Goal: Find specific page/section: Find specific page/section

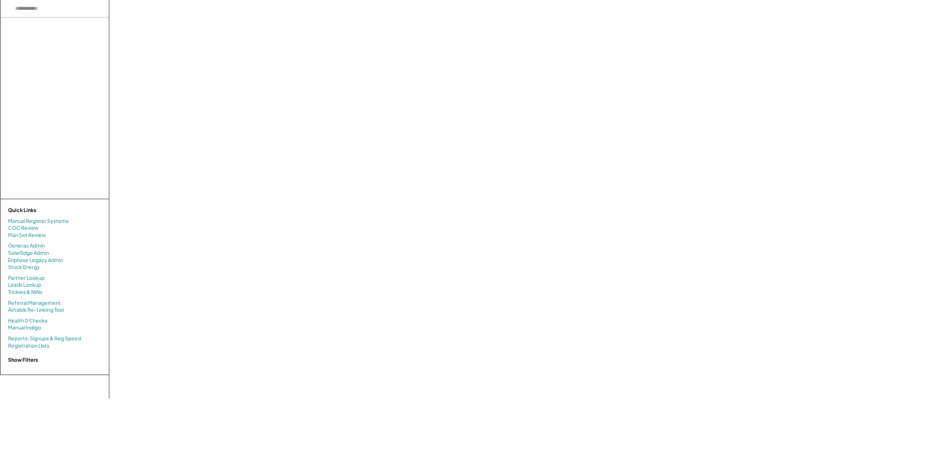
click at [63, 12] on input "input" at bounding box center [55, 8] width 108 height 17
click at [30, 8] on input "input" at bounding box center [55, 8] width 108 height 17
drag, startPoint x: 43, startPoint y: 10, endPoint x: 59, endPoint y: 10, distance: 16.0
click at [43, 10] on input "input" at bounding box center [55, 8] width 108 height 17
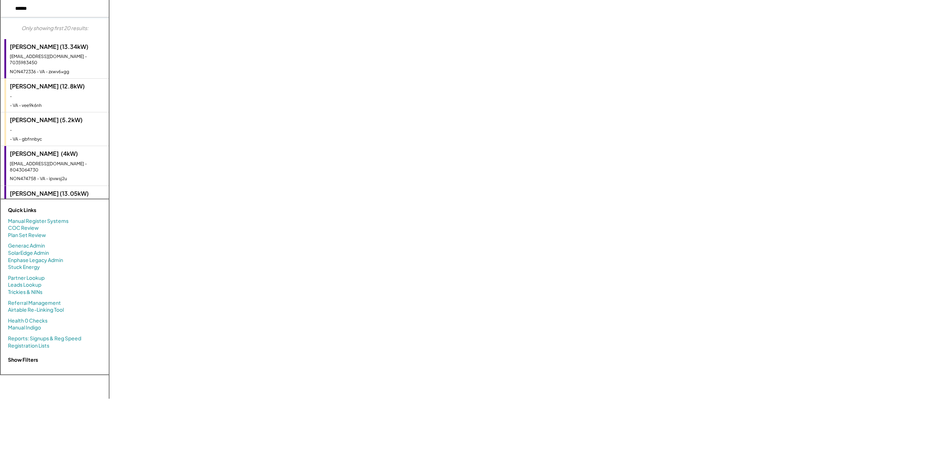
click at [16, 9] on input "input" at bounding box center [55, 8] width 108 height 17
click at [16, 8] on input "input" at bounding box center [55, 8] width 108 height 17
drag, startPoint x: 49, startPoint y: 9, endPoint x: -20, endPoint y: 4, distance: 69.8
click at [0, 4] on html "Only showing first 20 results: Richard H Murphy (13.34kW) srec@rickmurphy.net -…" at bounding box center [464, 234] width 928 height 469
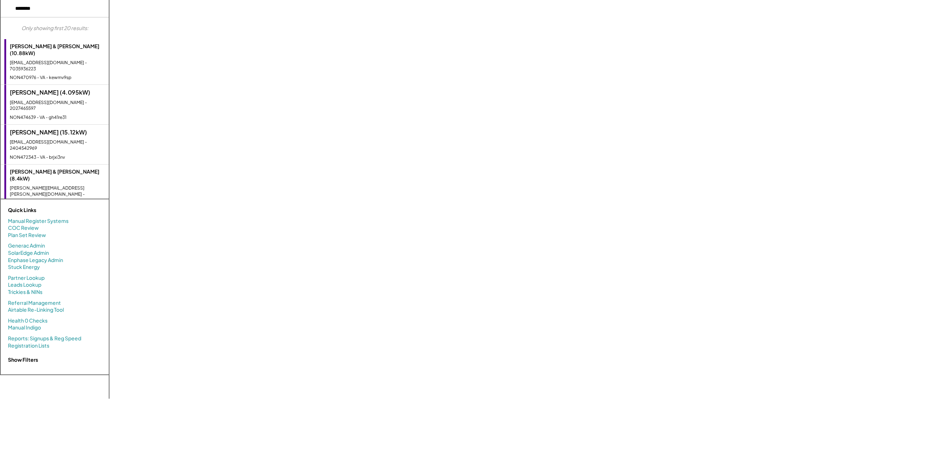
click at [15, 10] on input "input" at bounding box center [55, 8] width 108 height 17
type input "**********"
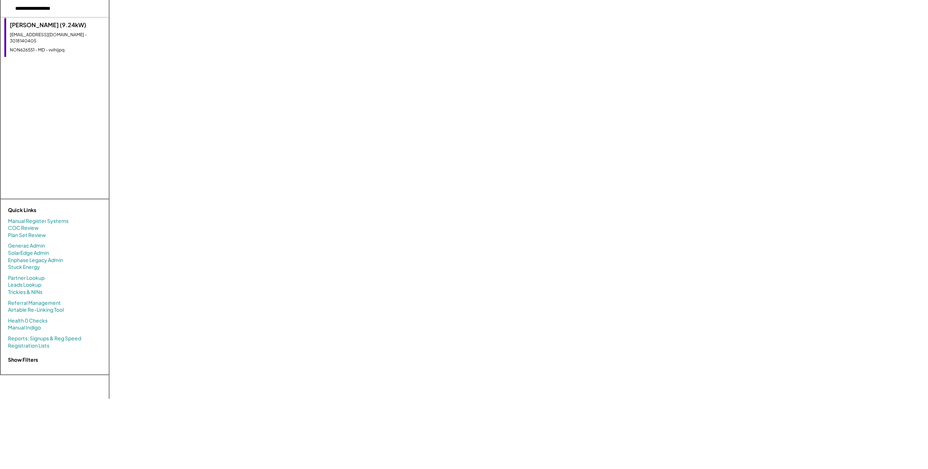
click at [26, 7] on input "input" at bounding box center [55, 8] width 108 height 17
click at [30, 32] on div "jdwbb1128@gmail.com - 3018140405" at bounding box center [57, 38] width 95 height 12
select select "**********"
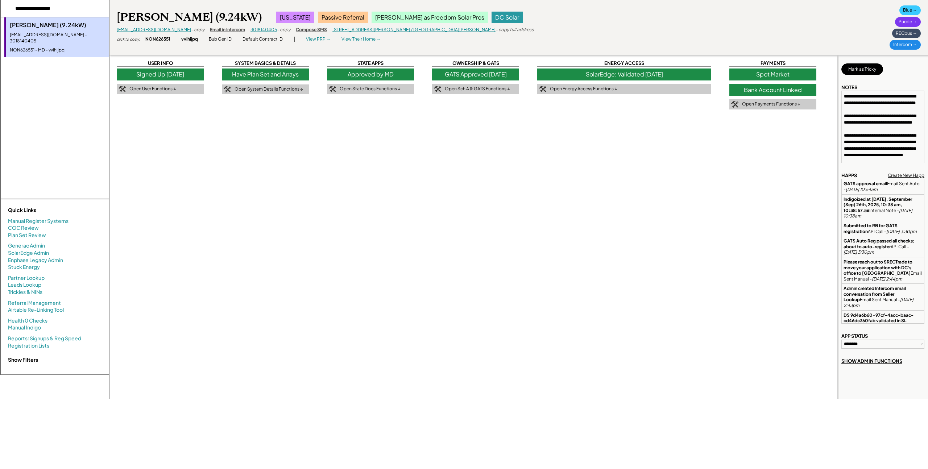
click at [410, 76] on div "Approved by MD" at bounding box center [370, 75] width 87 height 12
select select "**********"
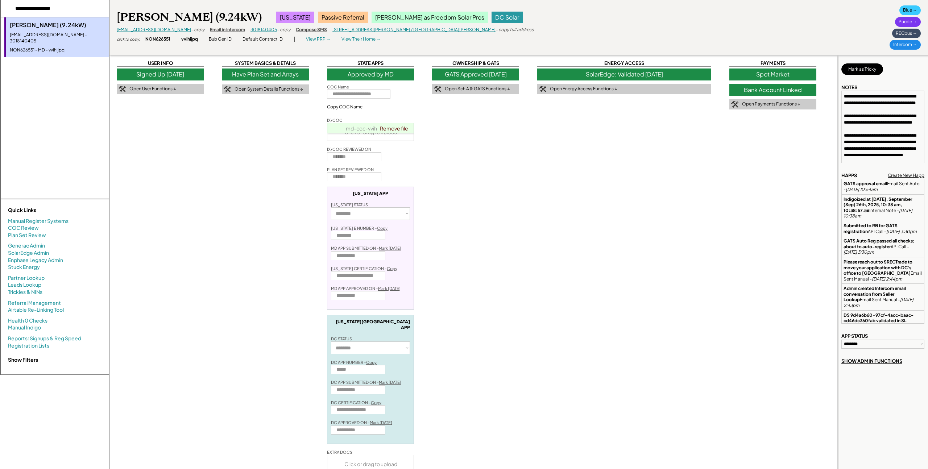
click at [908, 7] on div "Blue →" at bounding box center [910, 10] width 21 height 10
click at [405, 75] on div "Approved by MD" at bounding box center [370, 75] width 87 height 12
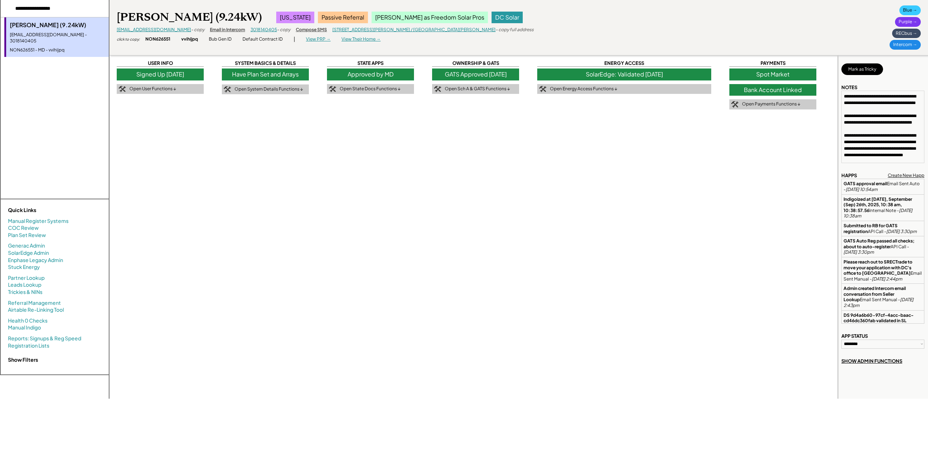
click at [403, 67] on div "**********" at bounding box center [370, 77] width 87 height 34
click at [404, 73] on div "Approved by MD" at bounding box center [370, 75] width 87 height 12
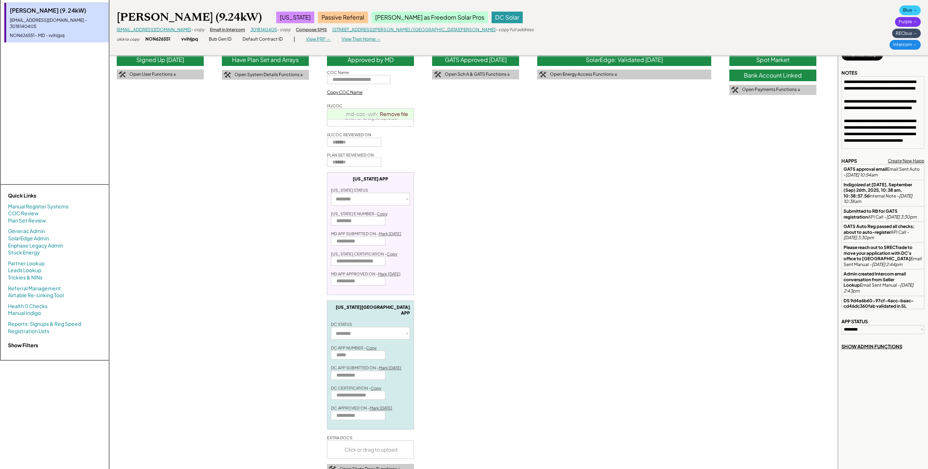
scroll to position [15, 0]
drag, startPoint x: 354, startPoint y: 390, endPoint x: 393, endPoint y: 390, distance: 39.2
click at [393, 390] on div "**********" at bounding box center [370, 364] width 87 height 129
drag, startPoint x: 361, startPoint y: 390, endPoint x: 343, endPoint y: 390, distance: 17.8
click at [361, 391] on input "input" at bounding box center [358, 395] width 54 height 9
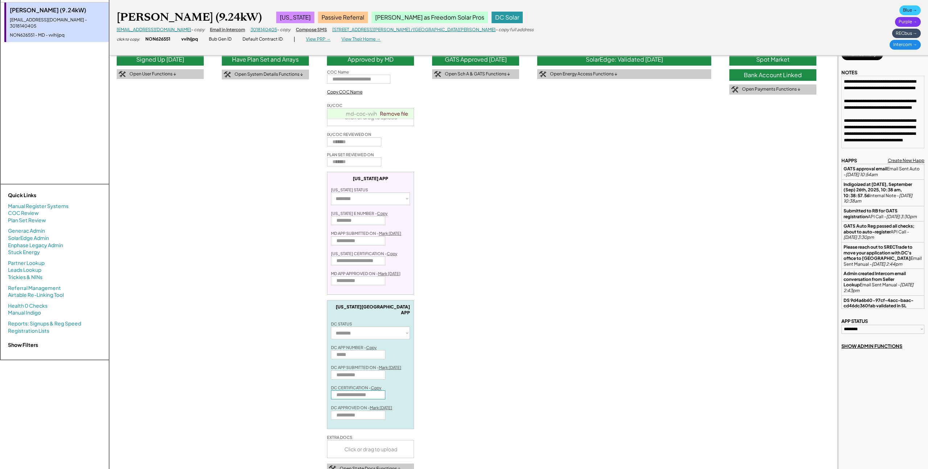
scroll to position [0, 5]
drag, startPoint x: 343, startPoint y: 390, endPoint x: 408, endPoint y: 390, distance: 65.3
click at [408, 390] on div "**********" at bounding box center [370, 364] width 87 height 129
click at [367, 391] on input "input" at bounding box center [358, 395] width 54 height 9
drag, startPoint x: 367, startPoint y: 391, endPoint x: 386, endPoint y: 391, distance: 18.5
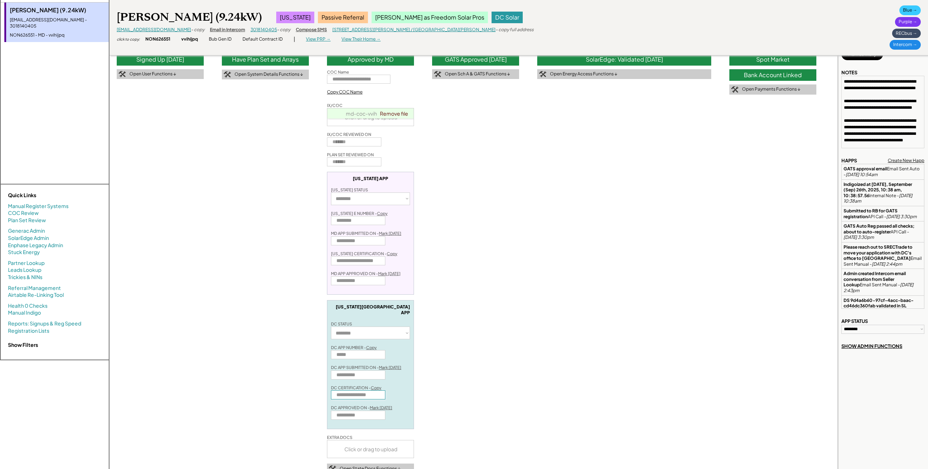
click at [386, 391] on div "**********" at bounding box center [370, 364] width 87 height 129
click at [357, 391] on input "input" at bounding box center [358, 395] width 54 height 9
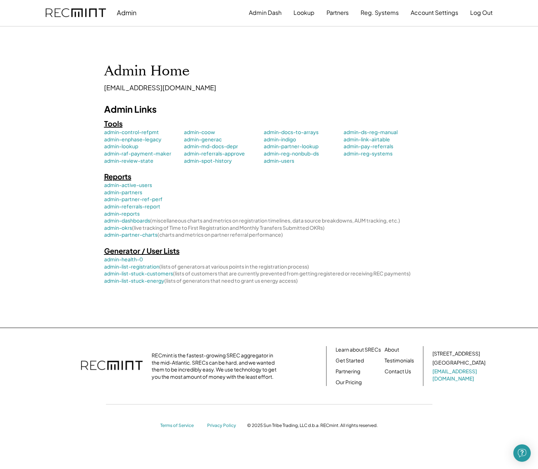
click at [67, 81] on div "Admin Admin Dash Lookup Partners Reg. Systems Account Settings Log Out Admin Ho…" at bounding box center [269, 308] width 538 height 616
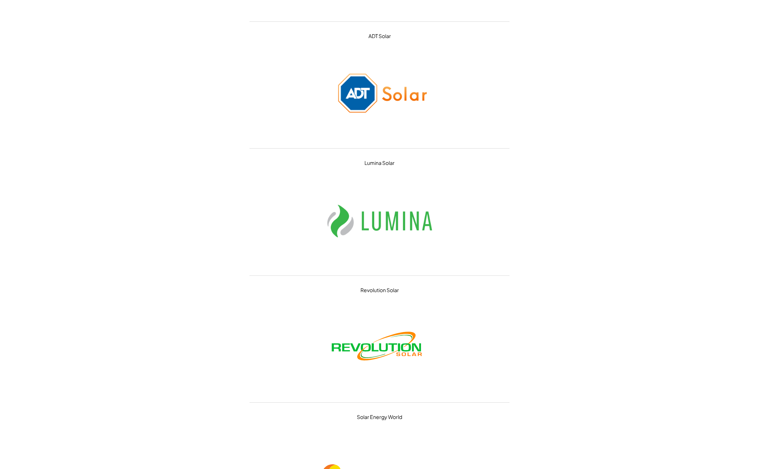
scroll to position [431, 0]
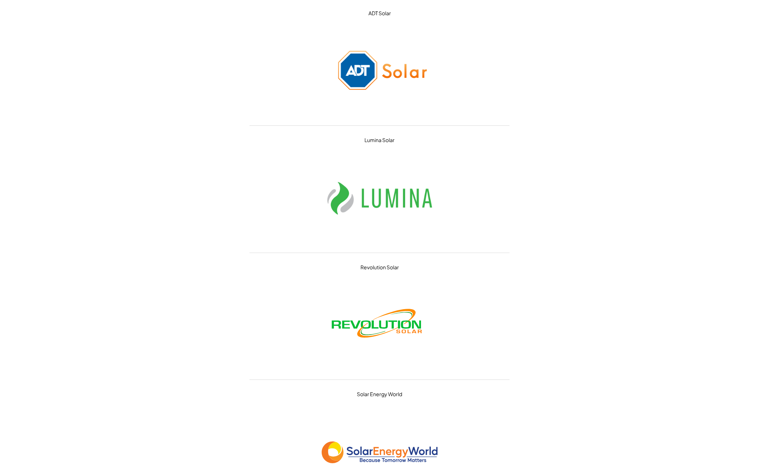
drag, startPoint x: 360, startPoint y: 206, endPoint x: 376, endPoint y: 201, distance: 16.7
click at [360, 206] on img at bounding box center [380, 198] width 116 height 87
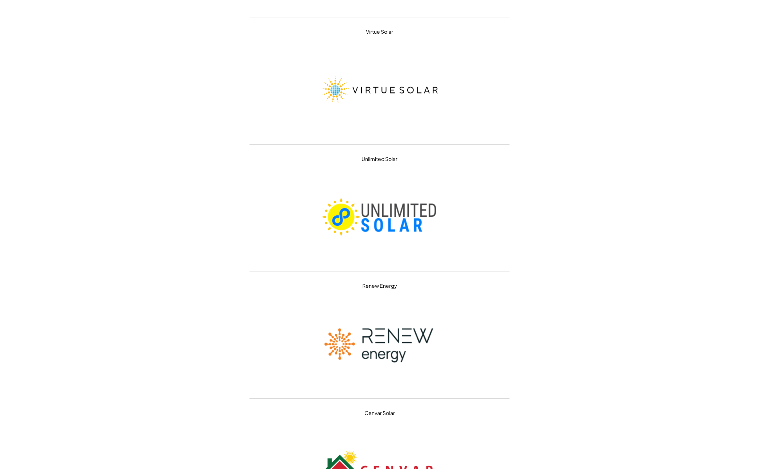
scroll to position [9285, 0]
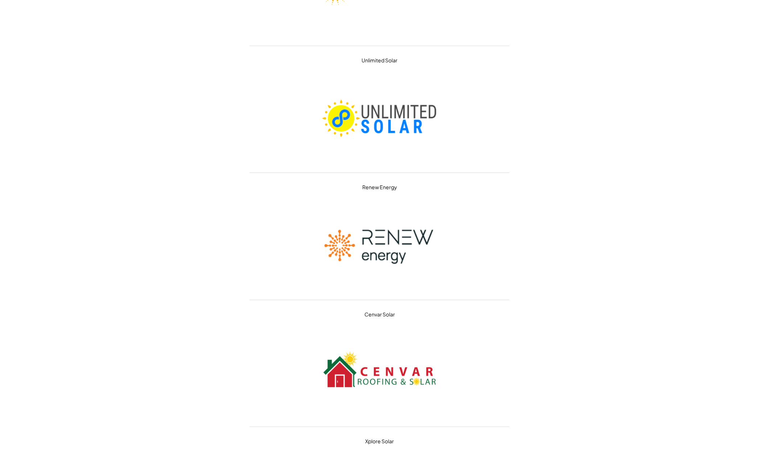
click at [387, 126] on img at bounding box center [380, 118] width 116 height 87
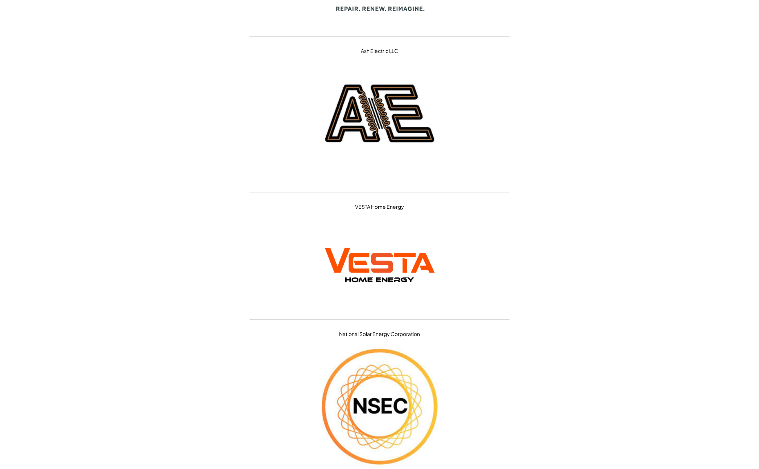
scroll to position [21995, 0]
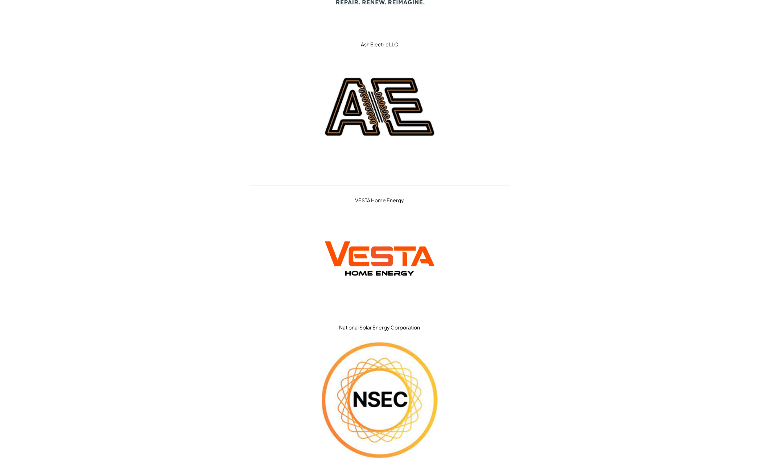
drag, startPoint x: 392, startPoint y: 177, endPoint x: 388, endPoint y: 177, distance: 4.4
